Goal: Task Accomplishment & Management: Manage account settings

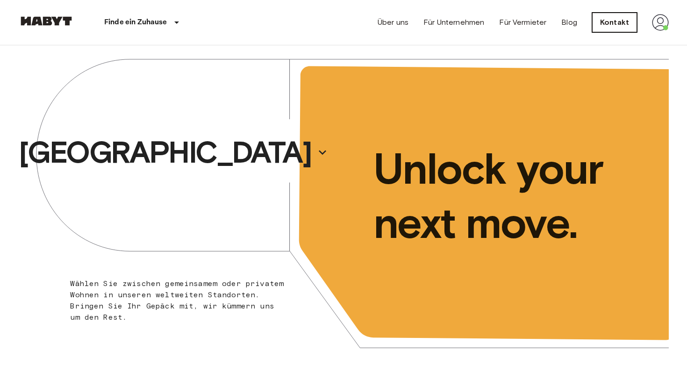
click at [610, 25] on link "Kontakt" at bounding box center [614, 23] width 45 height 20
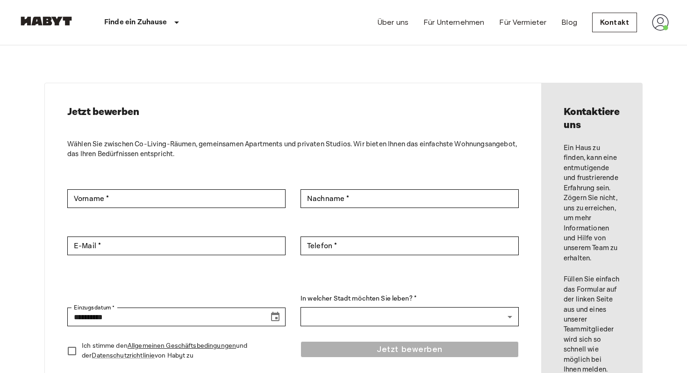
click at [659, 25] on img at bounding box center [660, 22] width 17 height 17
click at [617, 34] on li "Profile" at bounding box center [632, 39] width 93 height 17
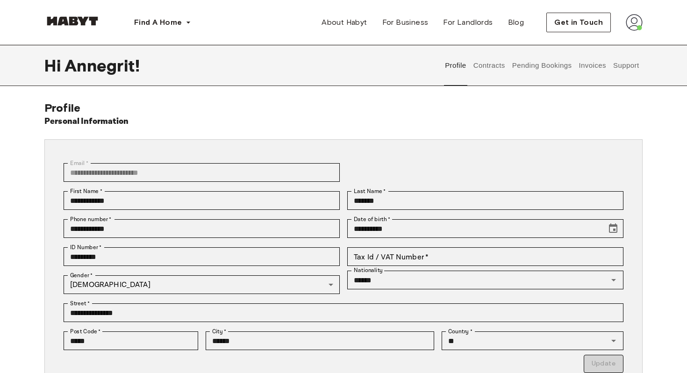
click at [637, 16] on img at bounding box center [634, 22] width 17 height 17
click at [357, 32] on div "Find A Home Europe Amsterdam Berlin Frankfurt Hamburg Lisbon Madrid Milan Moden…" at bounding box center [343, 22] width 598 height 45
click at [545, 66] on button "Pending Bookings" at bounding box center [542, 65] width 62 height 41
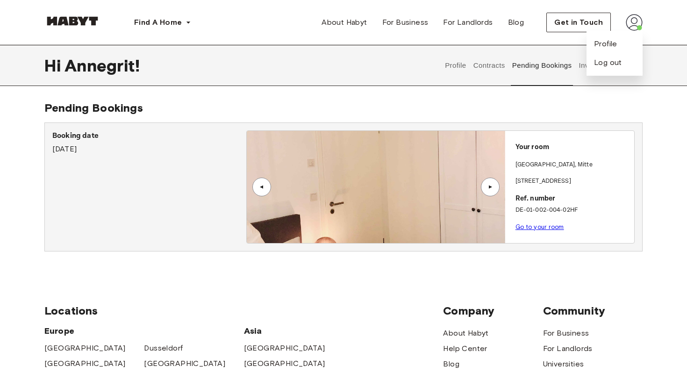
click at [551, 228] on link "Go to your room" at bounding box center [539, 226] width 49 height 7
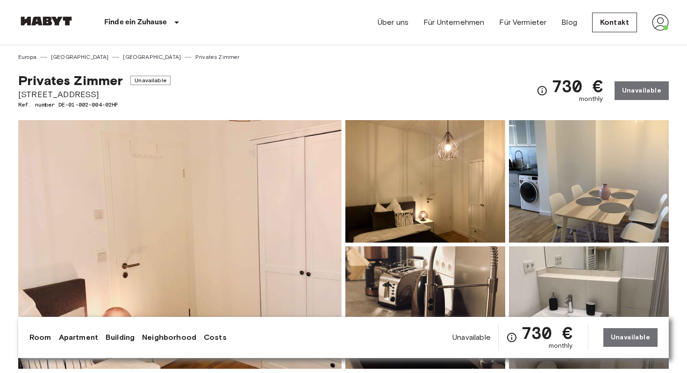
click at [659, 25] on img at bounding box center [660, 22] width 17 height 17
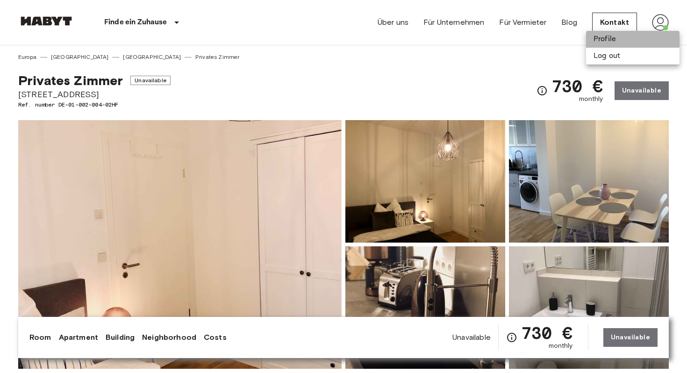
click at [624, 37] on li "Profile" at bounding box center [632, 39] width 93 height 17
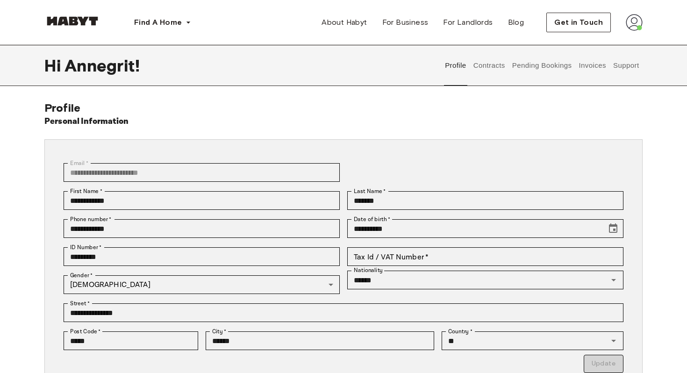
click at [597, 66] on button "Invoices" at bounding box center [592, 65] width 29 height 41
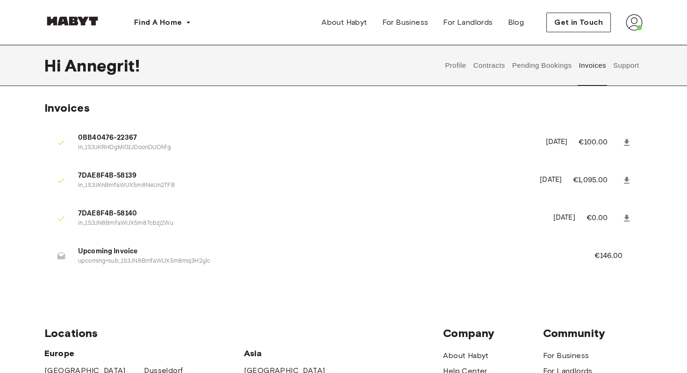
click at [490, 67] on button "Contracts" at bounding box center [489, 65] width 34 height 41
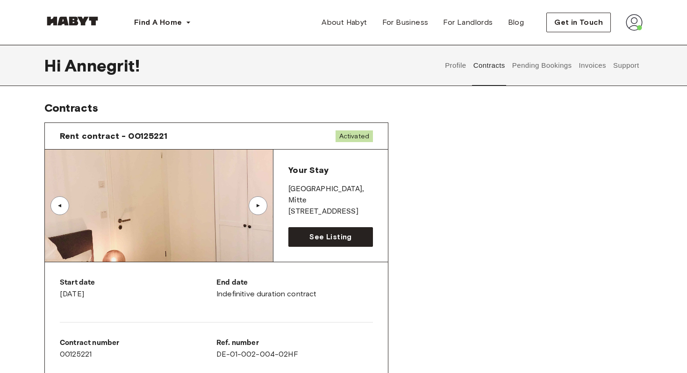
click at [447, 61] on button "Profile" at bounding box center [456, 65] width 24 height 41
